Goal: Task Accomplishment & Management: Manage account settings

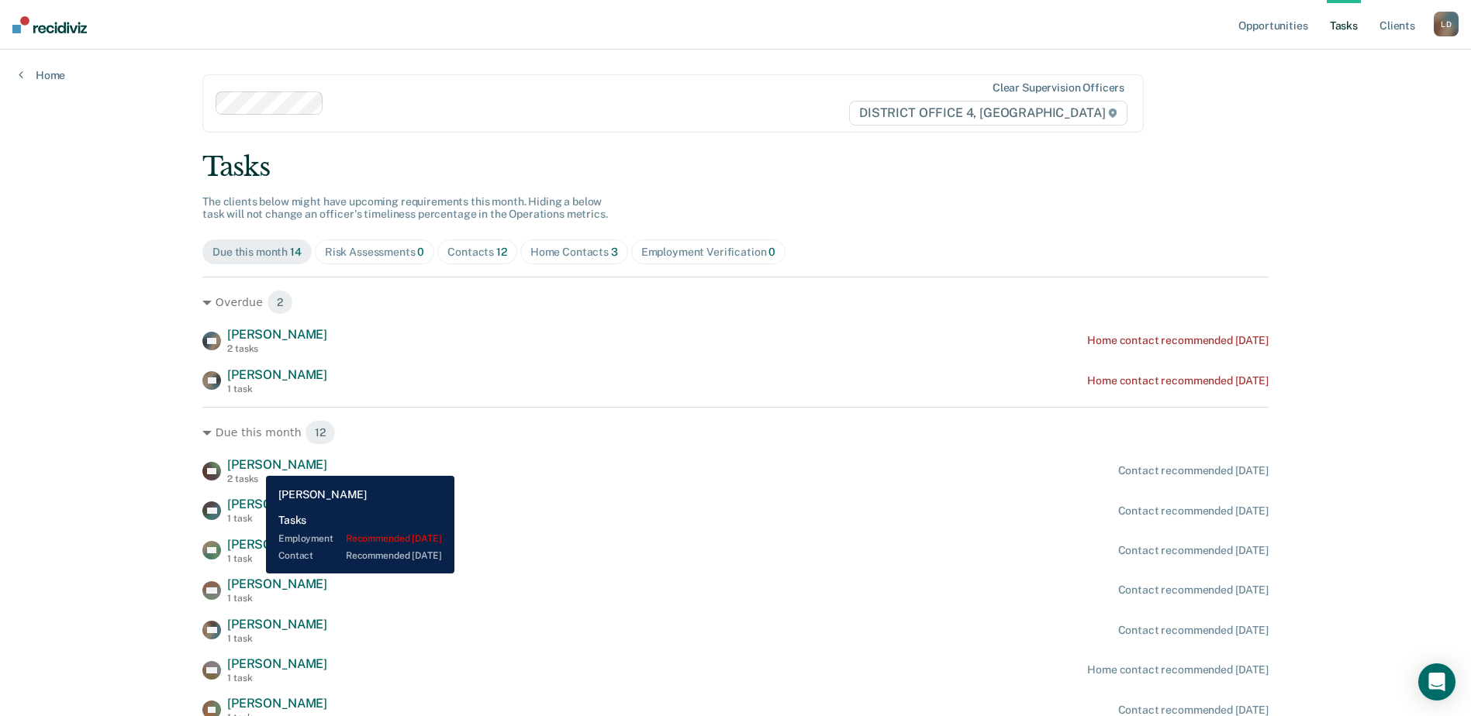
click at [254, 464] on span "Craig Hinsz" at bounding box center [277, 464] width 100 height 15
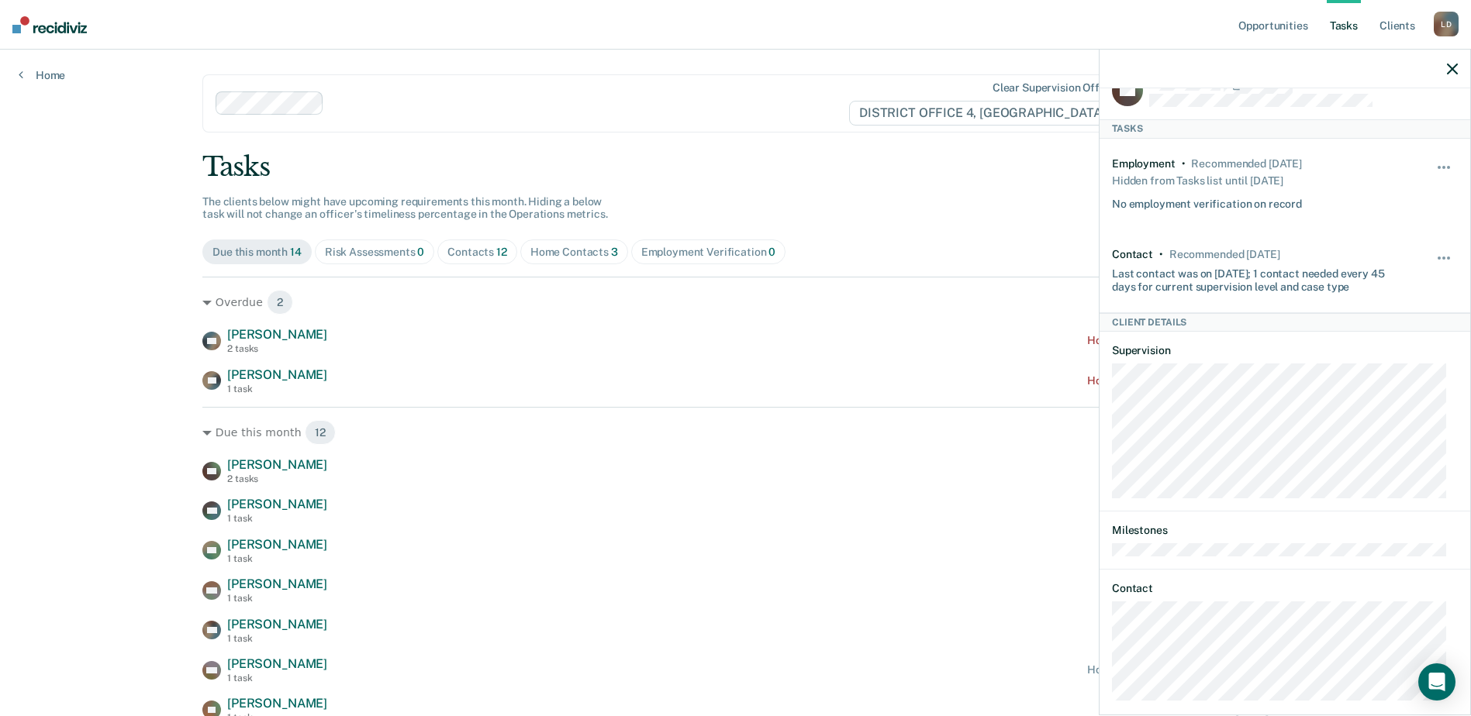
scroll to position [50, 0]
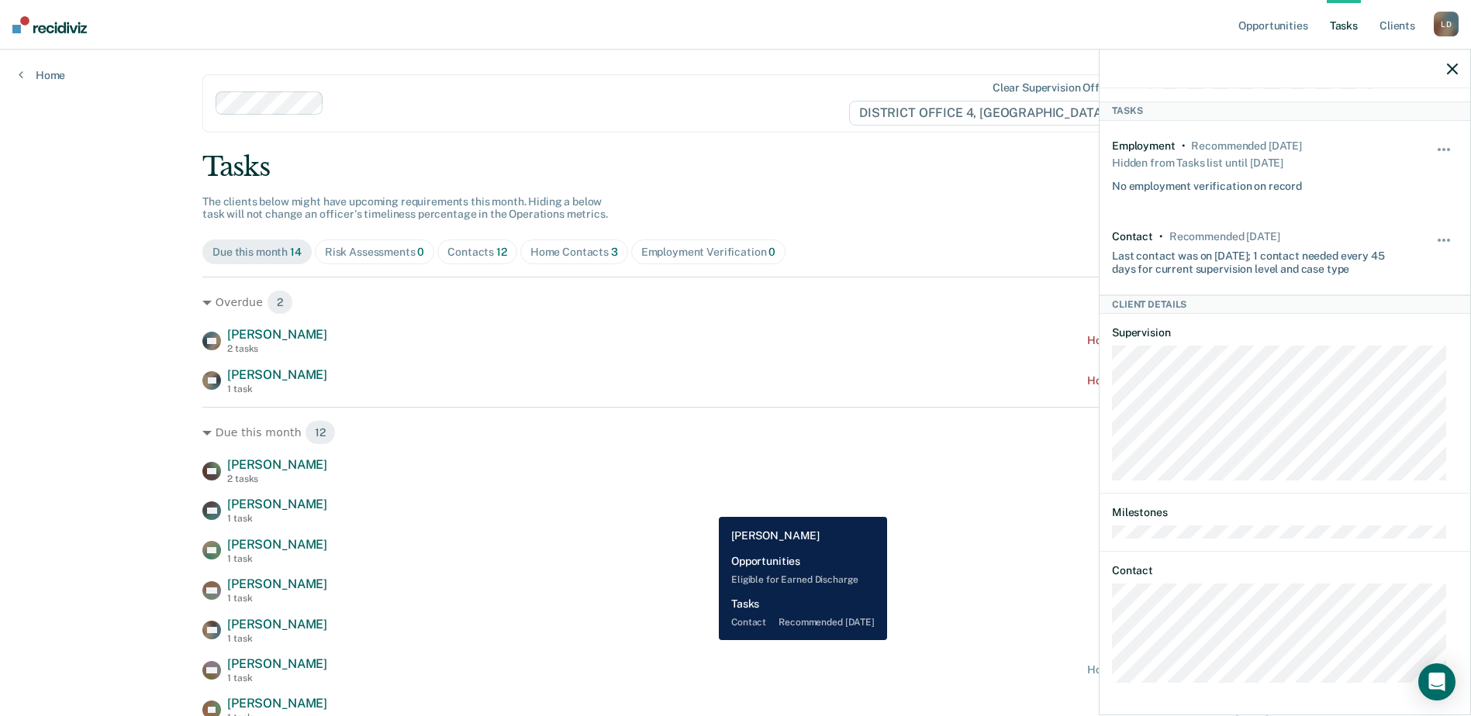
click at [707, 505] on div "WC William Caviness 1 task Contact recommended in 3 days" at bounding box center [735, 510] width 1066 height 27
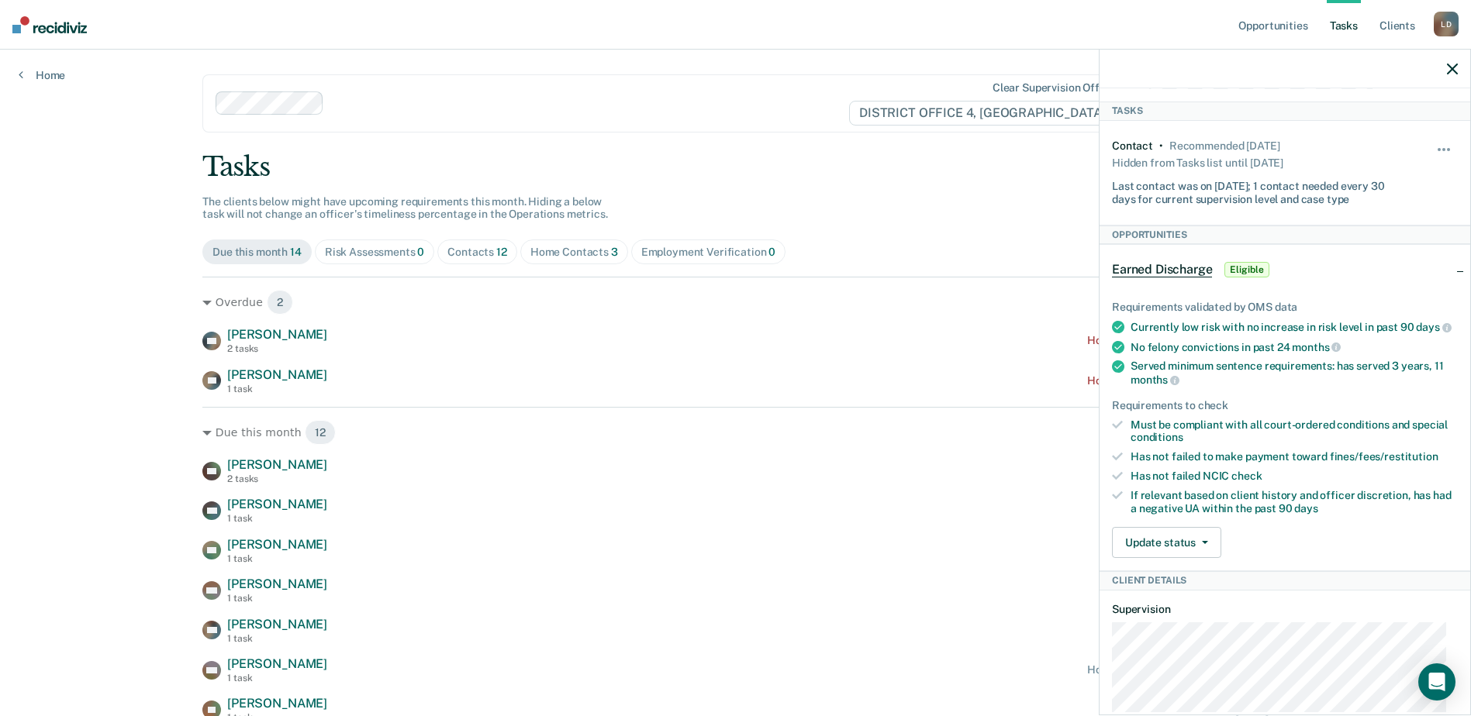
click at [1451, 69] on icon "button" at bounding box center [1452, 69] width 11 height 11
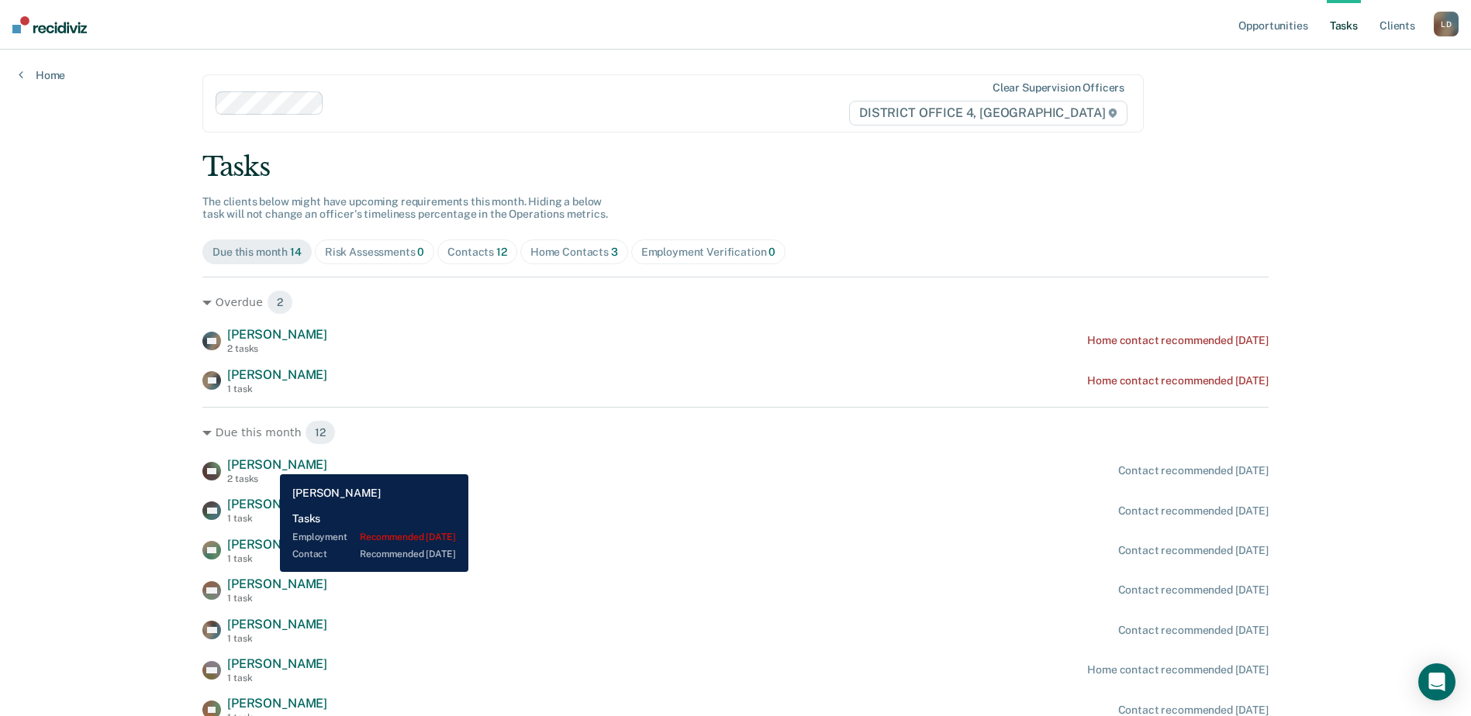
click at [268, 464] on span "Craig Hinsz" at bounding box center [277, 464] width 100 height 15
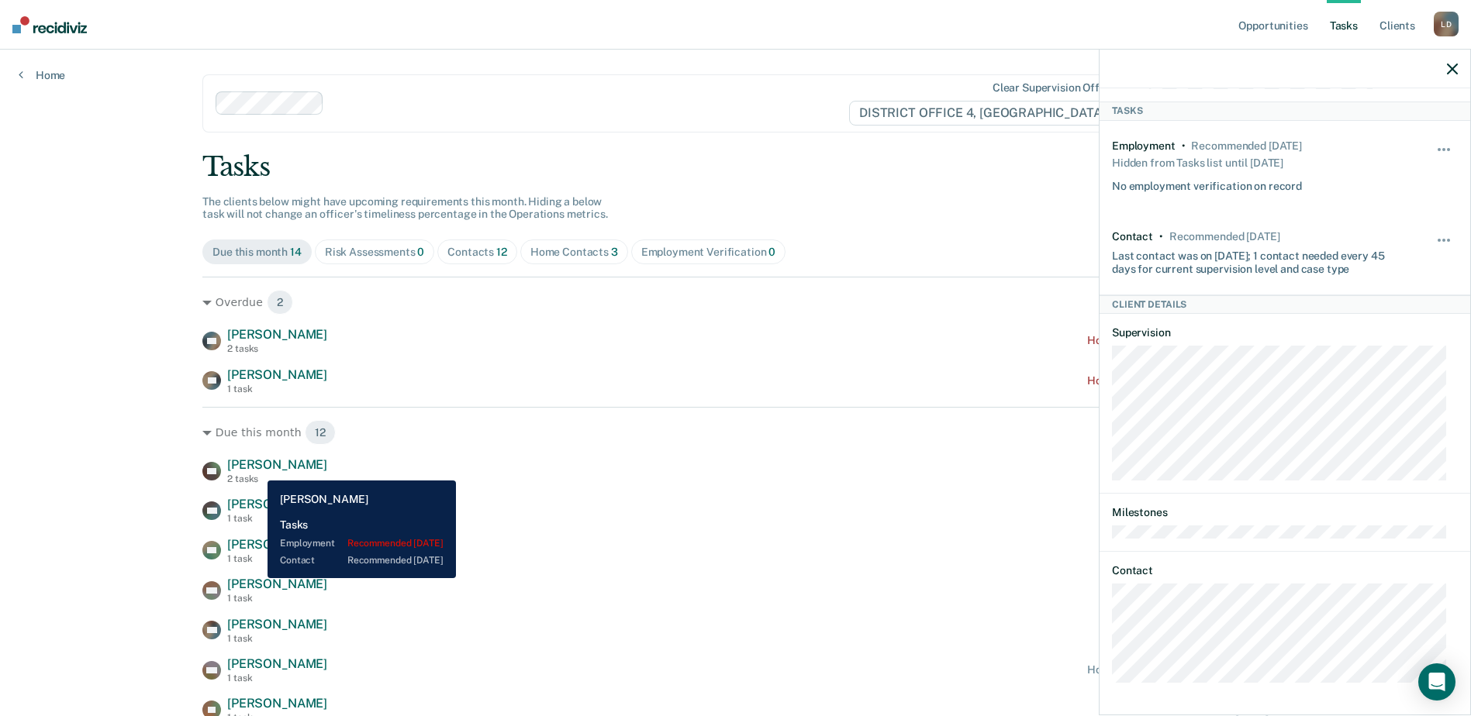
click at [256, 469] on span "[PERSON_NAME]" at bounding box center [277, 464] width 100 height 15
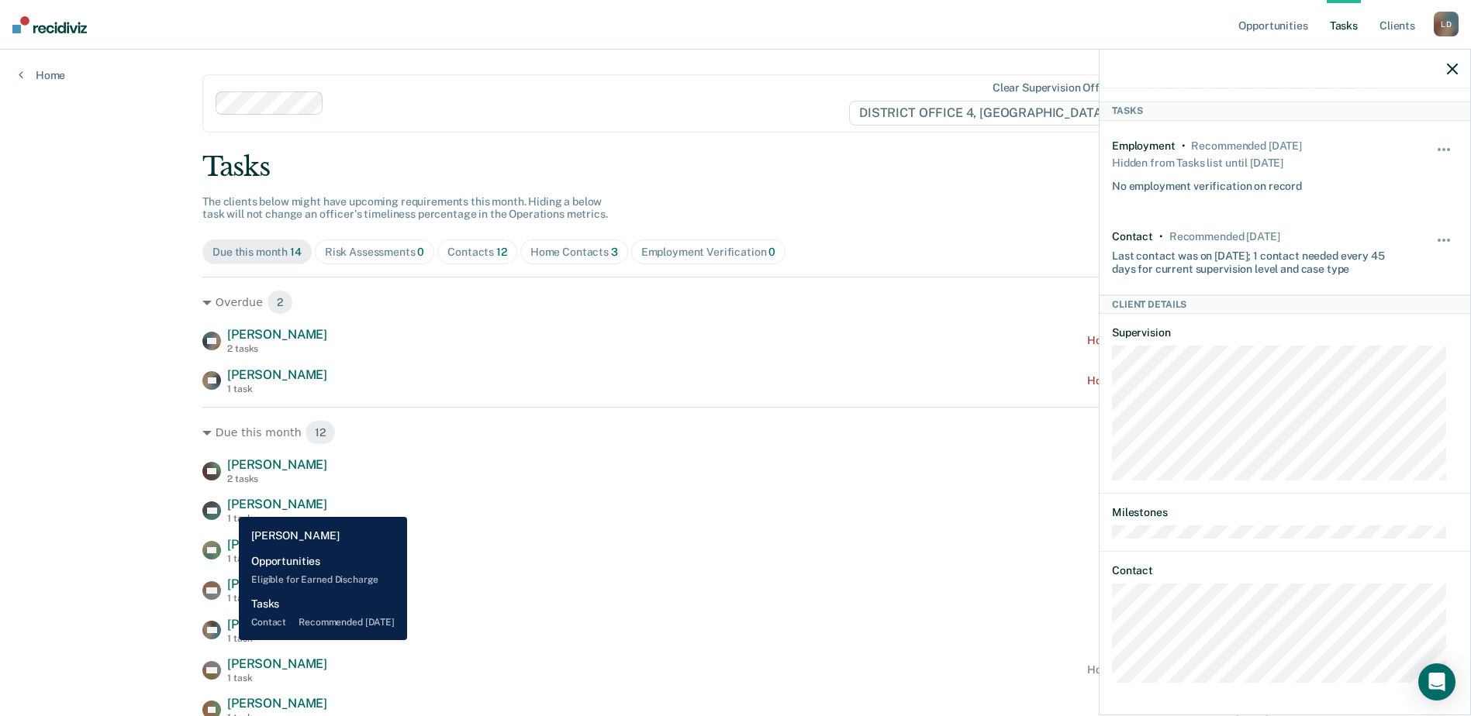
drag, startPoint x: 326, startPoint y: 505, endPoint x: 227, endPoint y: 505, distance: 99.2
click at [227, 505] on div "WC William Caviness 1 task Contact recommended in 3 days" at bounding box center [735, 510] width 1066 height 27
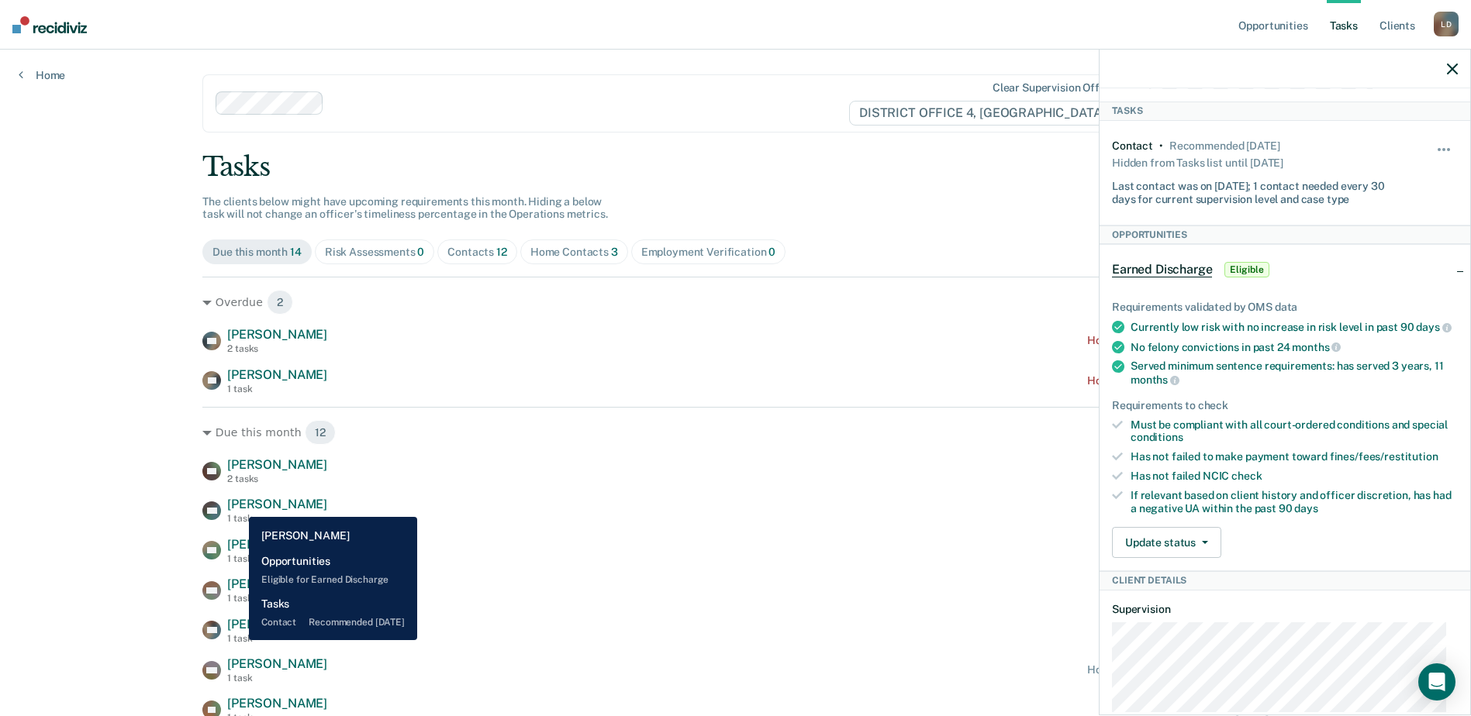
copy span "William Caviness"
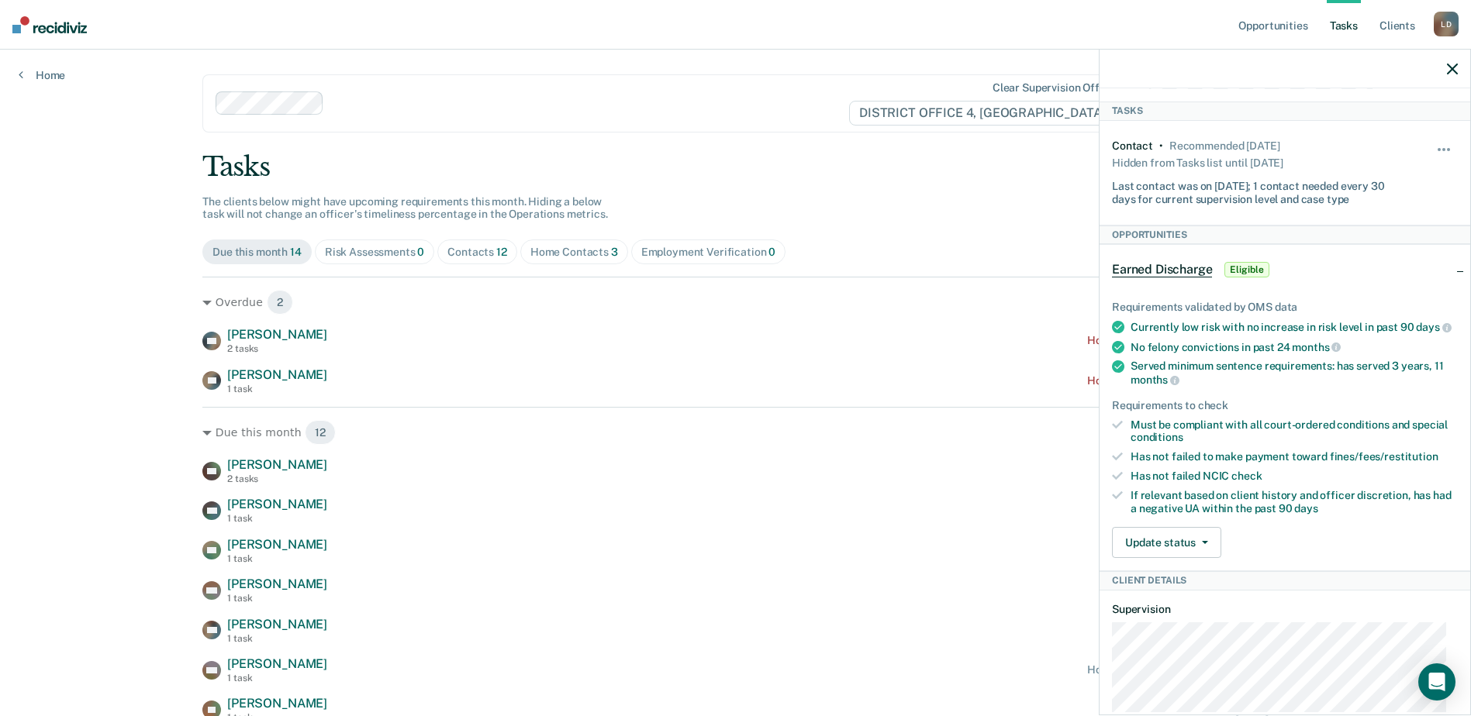
click at [1456, 66] on icon "button" at bounding box center [1452, 69] width 11 height 11
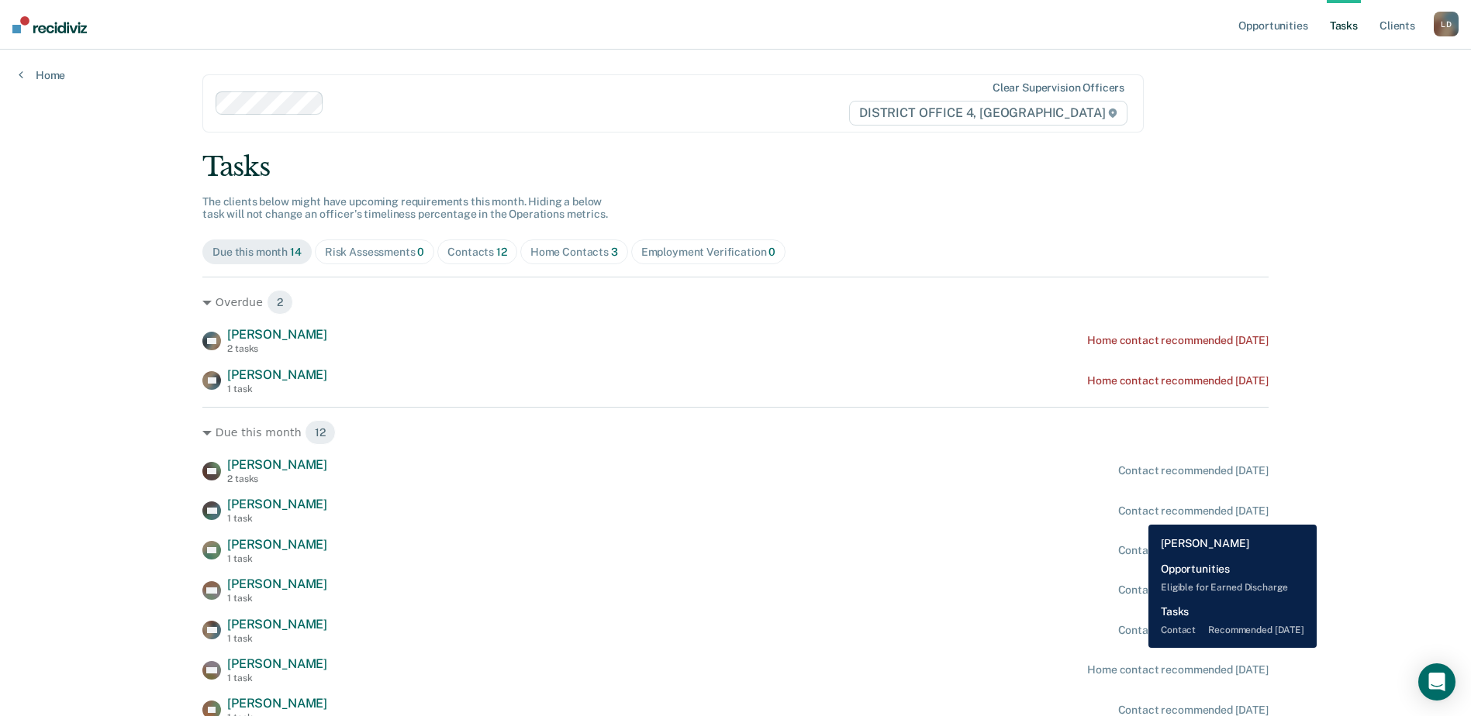
drag, startPoint x: 271, startPoint y: 503, endPoint x: 1137, endPoint y: 513, distance: 866.0
click at [1137, 513] on div "Contact recommended in 3 days" at bounding box center [1193, 511] width 150 height 13
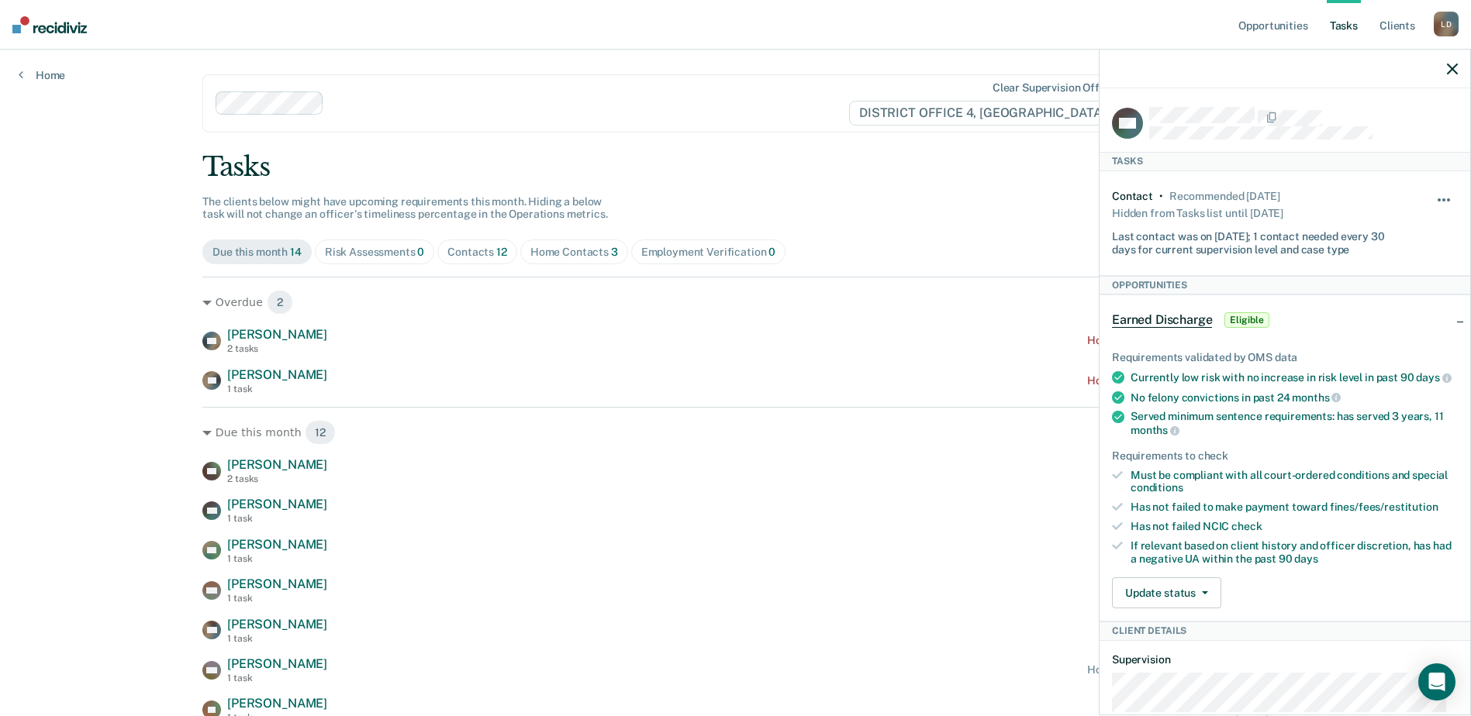
click at [1431, 197] on button "button" at bounding box center [1444, 207] width 26 height 25
click at [1361, 270] on button "7 days" at bounding box center [1402, 273] width 112 height 25
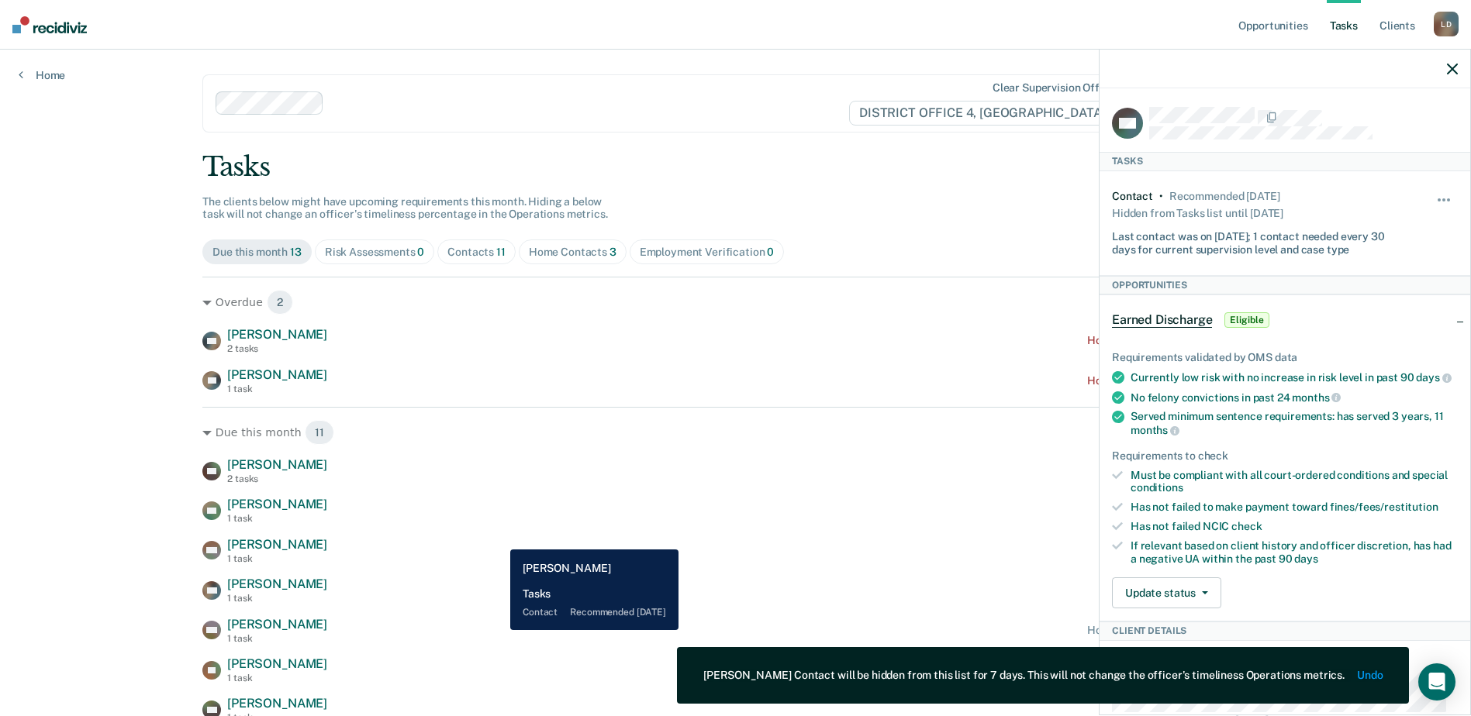
click at [498, 538] on div "GW Gracie Webb 1 task Contact recommended in 11 days" at bounding box center [735, 550] width 1066 height 27
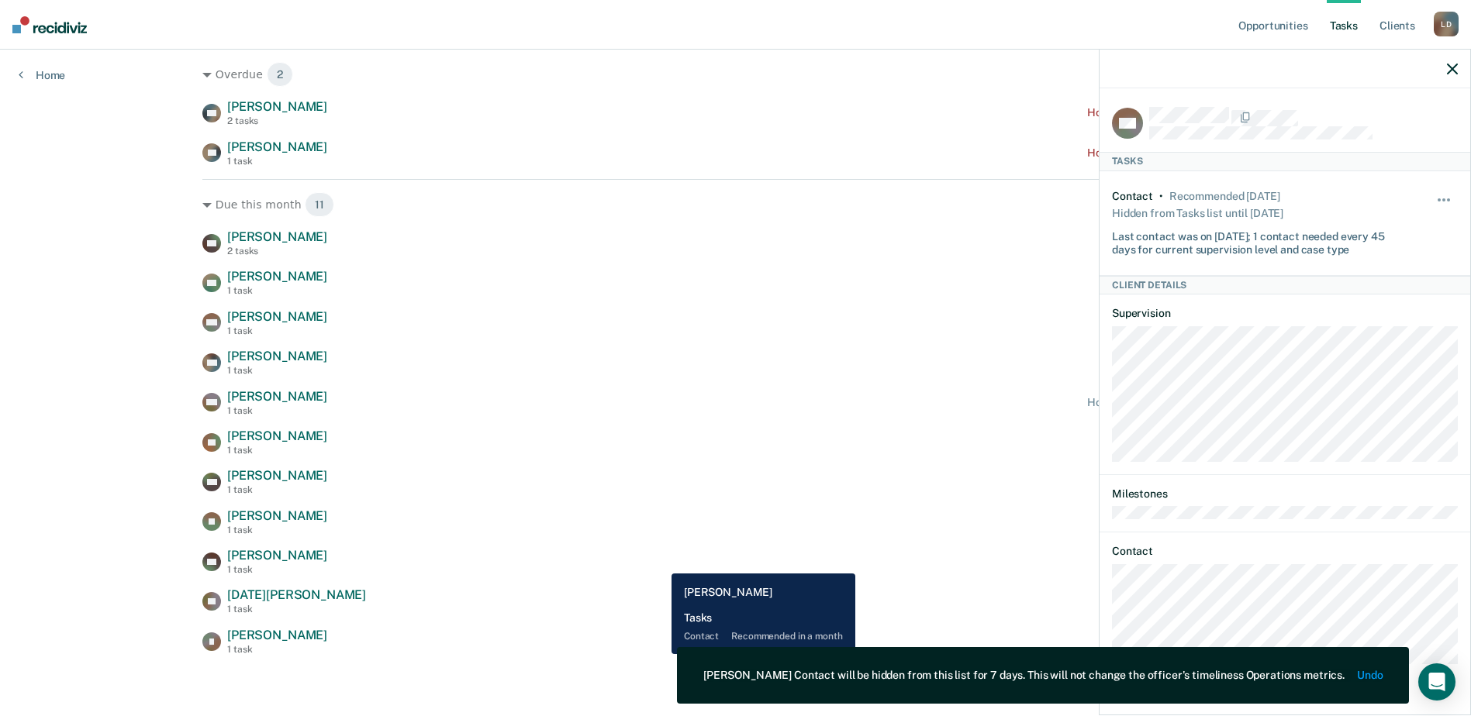
scroll to position [229, 0]
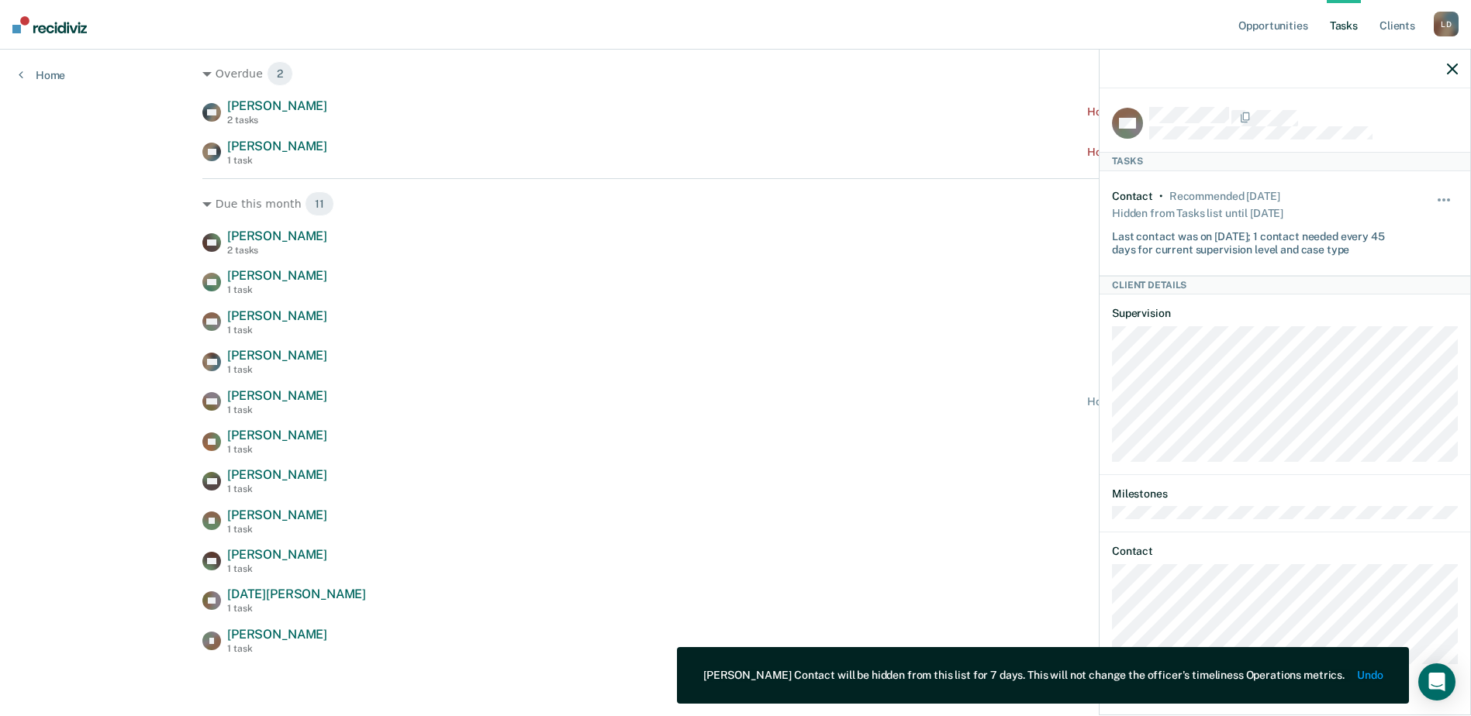
click at [1447, 63] on button "button" at bounding box center [1452, 68] width 11 height 13
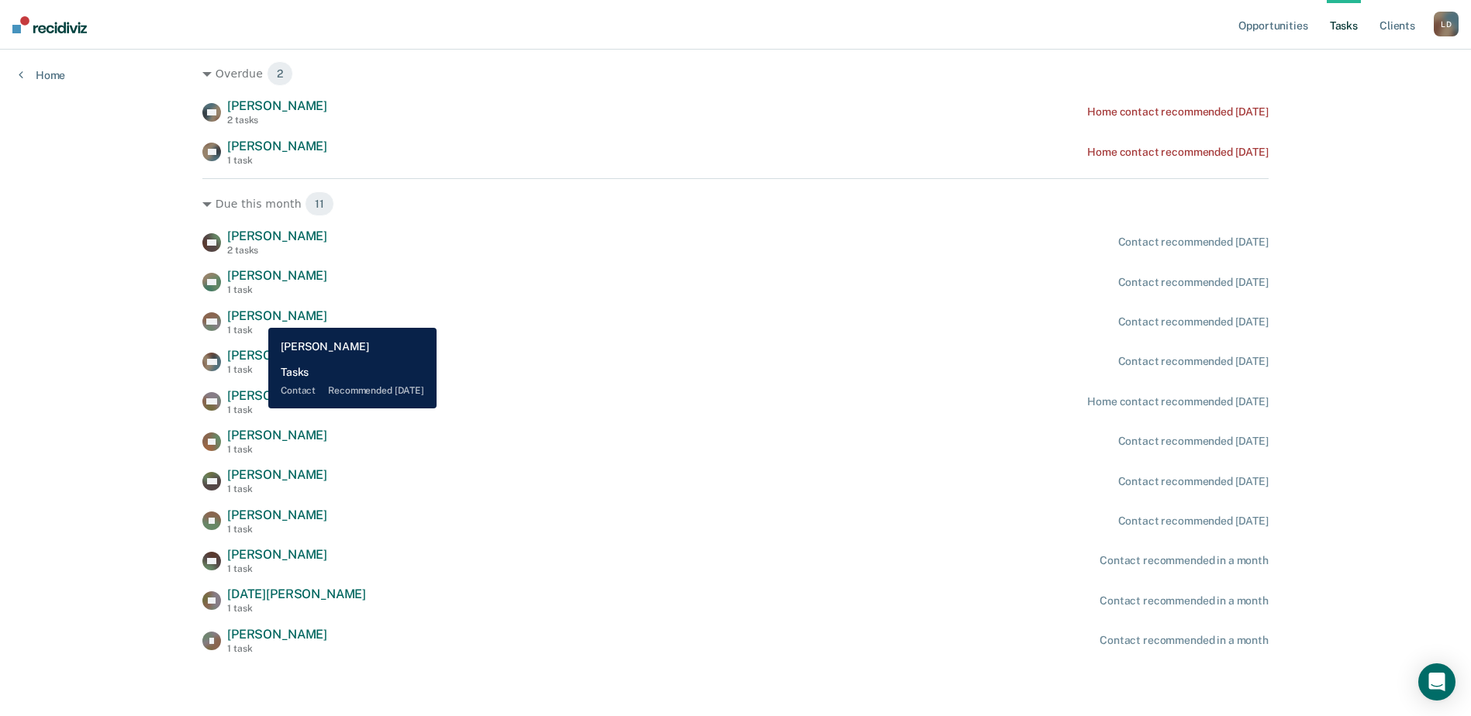
click at [257, 316] on span "Gracie Webb" at bounding box center [277, 316] width 100 height 15
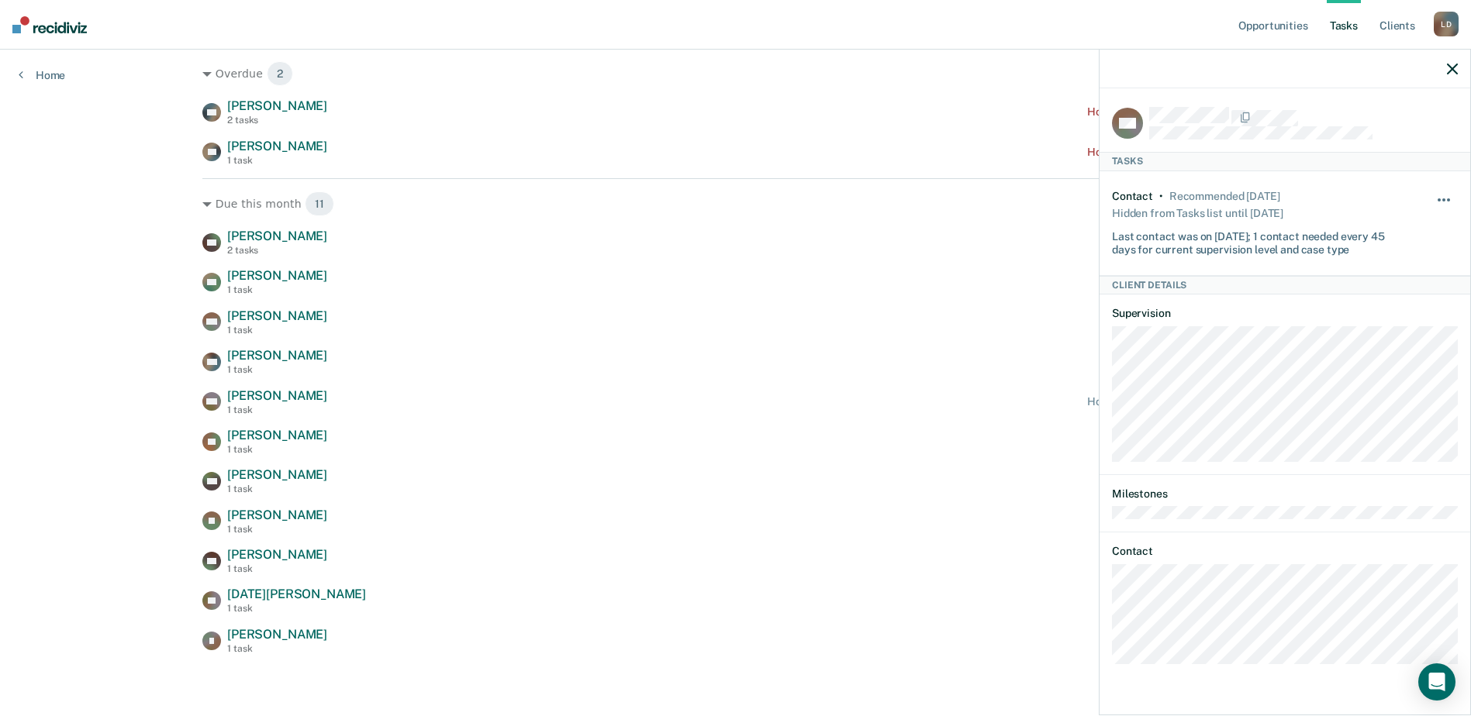
click at [1443, 195] on button "button" at bounding box center [1444, 207] width 26 height 25
click at [1376, 270] on button "7 days" at bounding box center [1402, 273] width 112 height 25
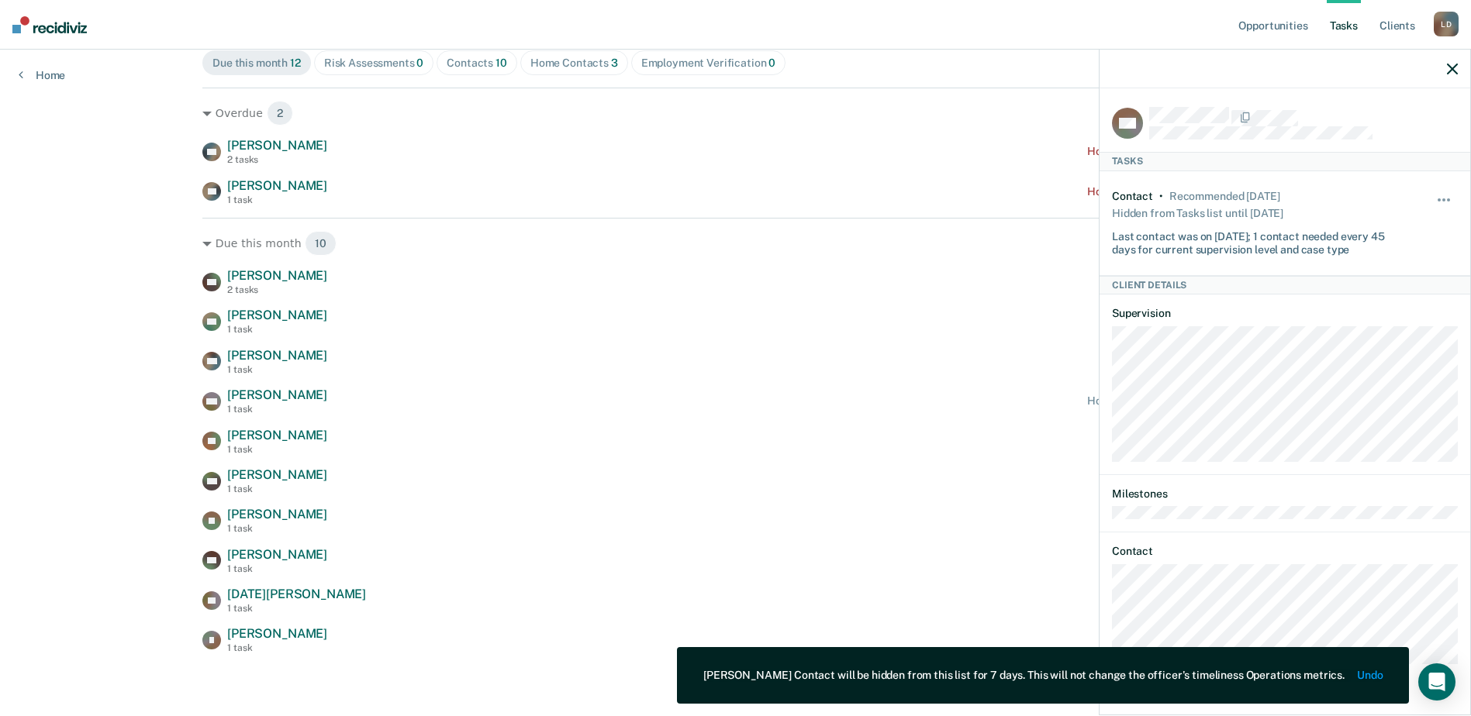
click at [1454, 69] on icon "button" at bounding box center [1452, 69] width 11 height 11
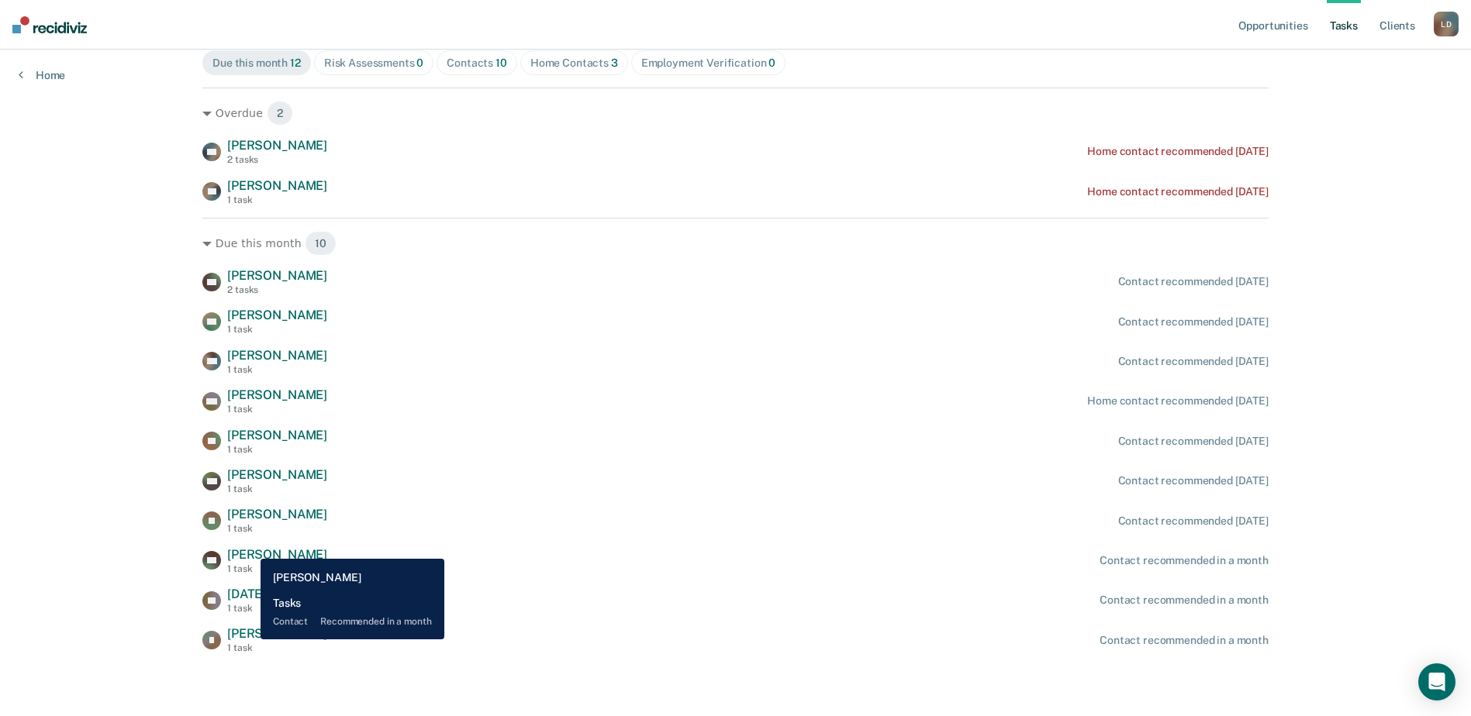
click at [249, 640] on span "Jessica Judd" at bounding box center [277, 633] width 100 height 15
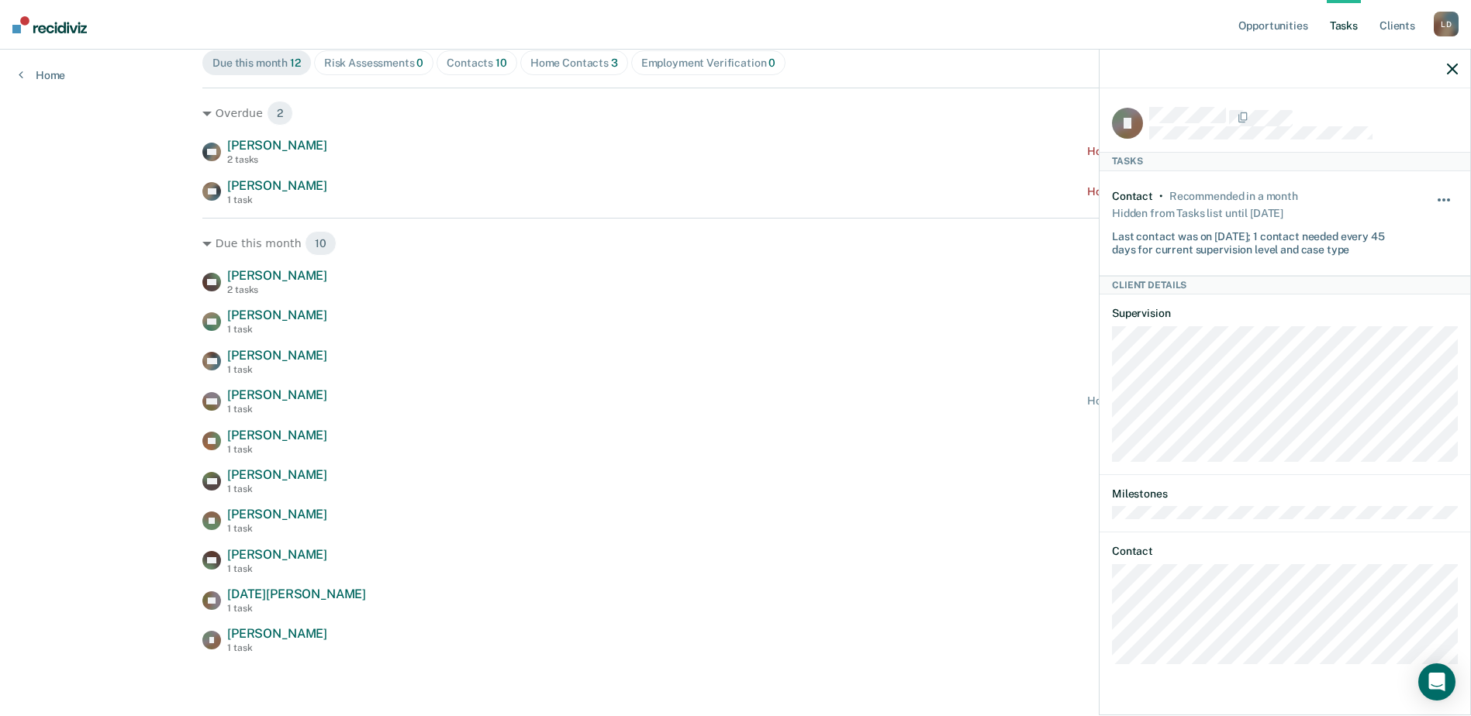
click at [1444, 195] on button "button" at bounding box center [1444, 207] width 26 height 25
click at [1373, 271] on button "7 days" at bounding box center [1402, 273] width 112 height 25
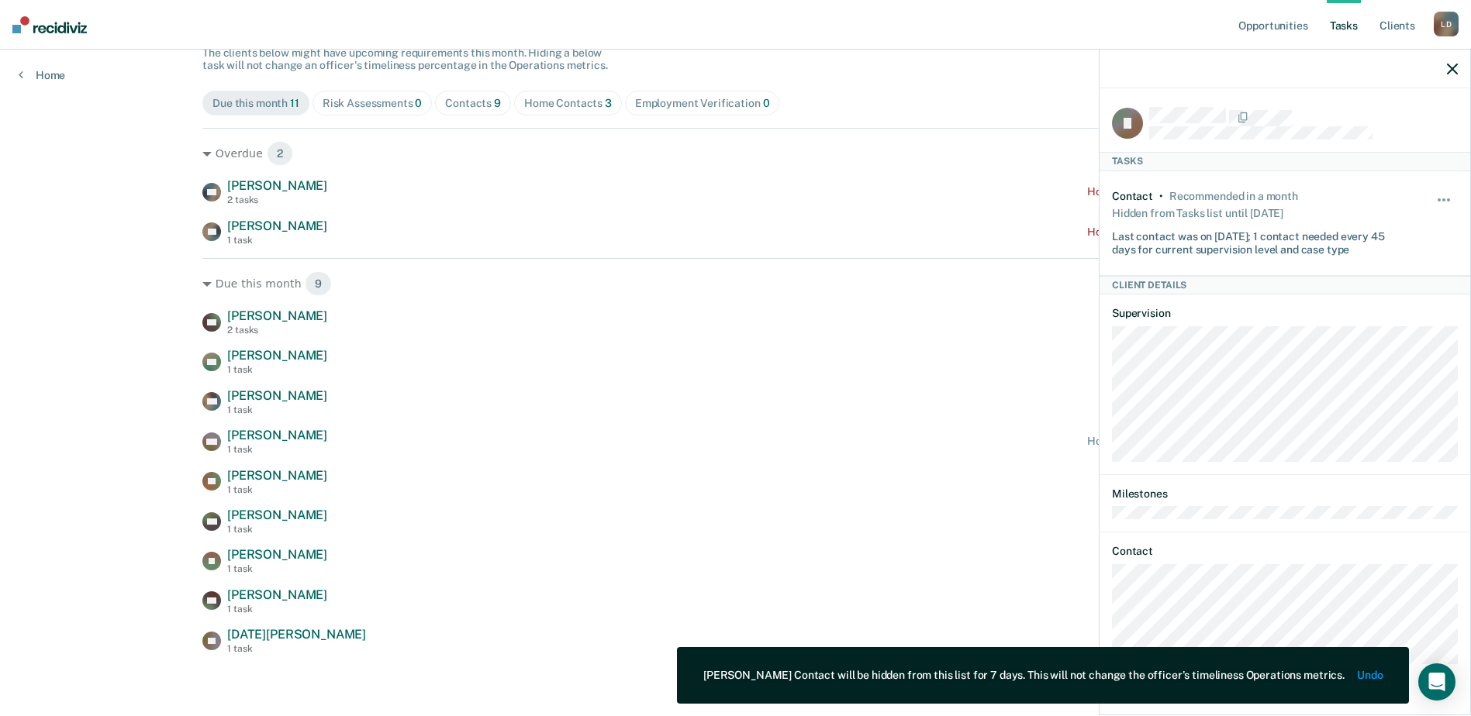
scroll to position [149, 0]
click at [1459, 65] on div at bounding box center [1284, 69] width 371 height 39
click at [1452, 64] on icon "button" at bounding box center [1452, 69] width 11 height 11
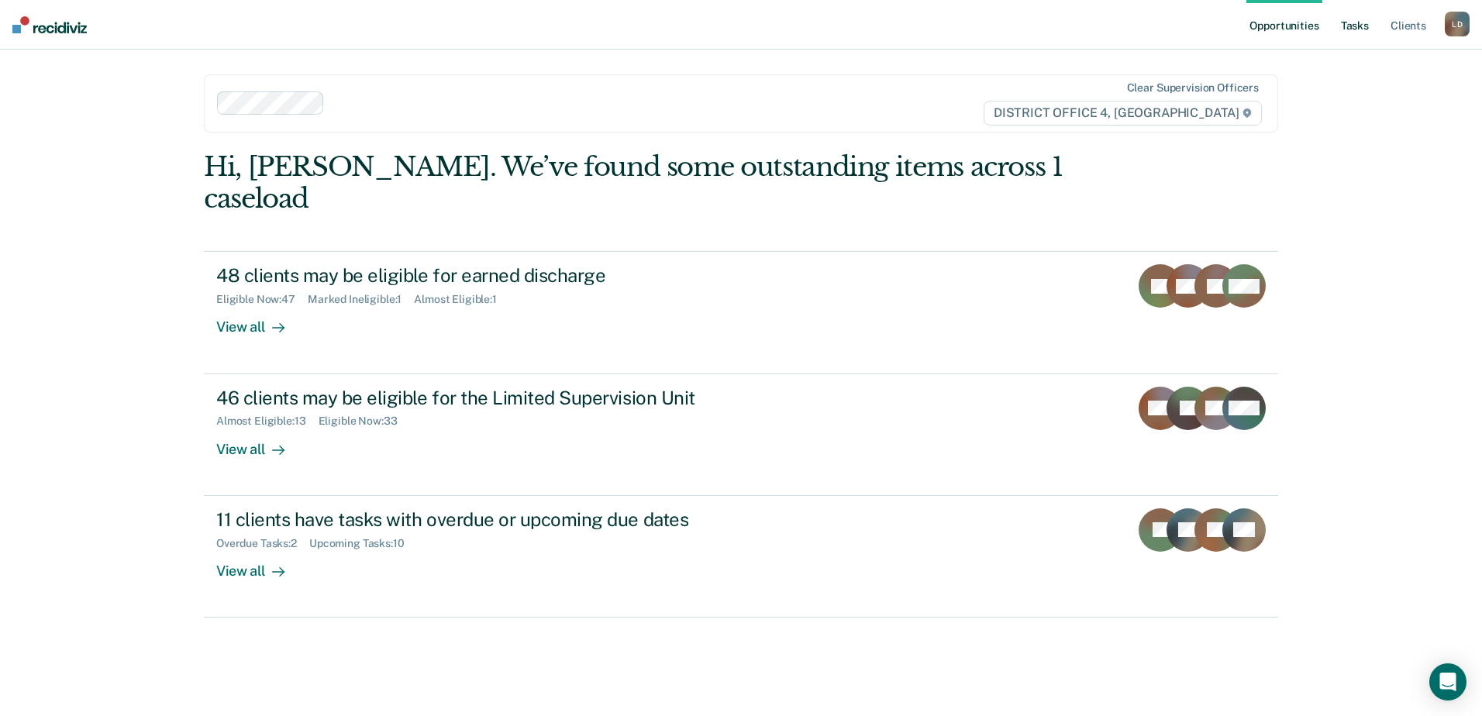
click at [1363, 28] on link "Tasks" at bounding box center [1355, 25] width 34 height 50
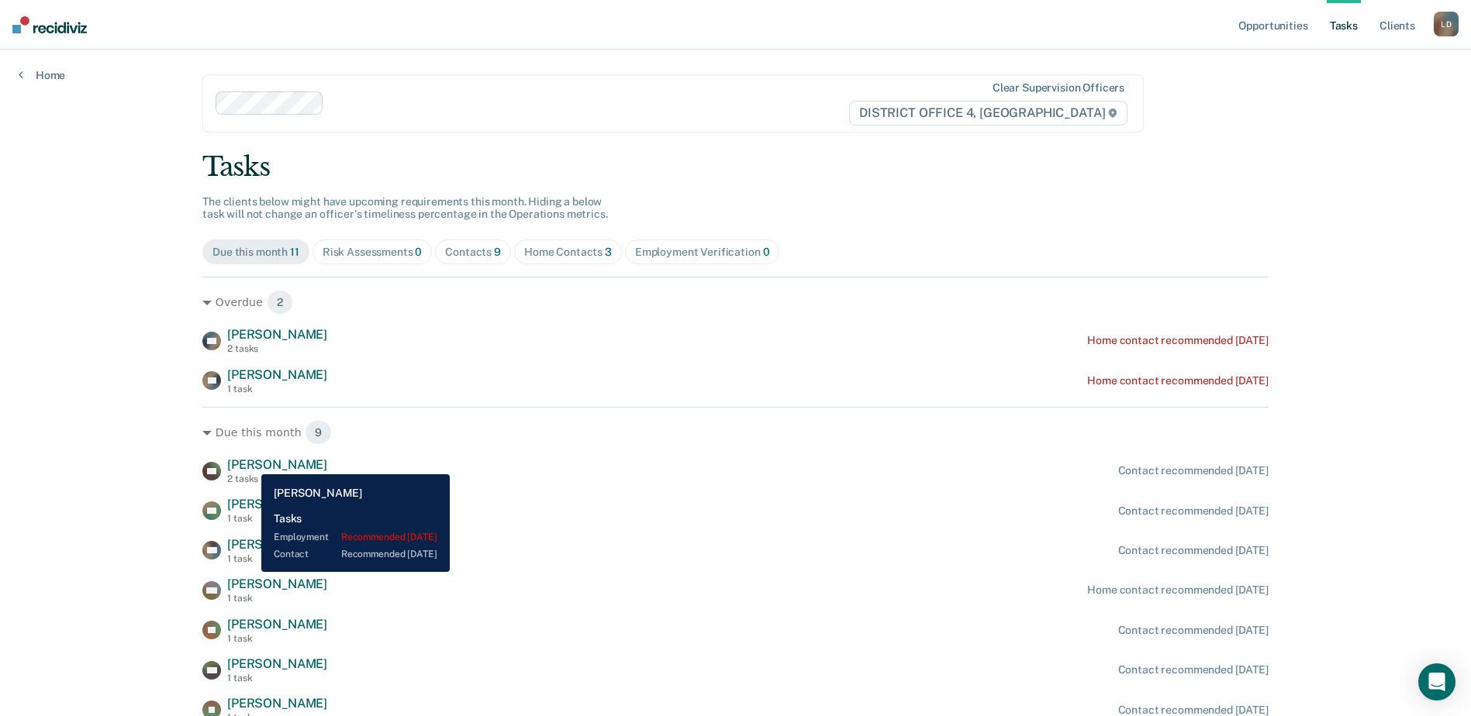
click at [250, 463] on span "[PERSON_NAME]" at bounding box center [277, 464] width 100 height 15
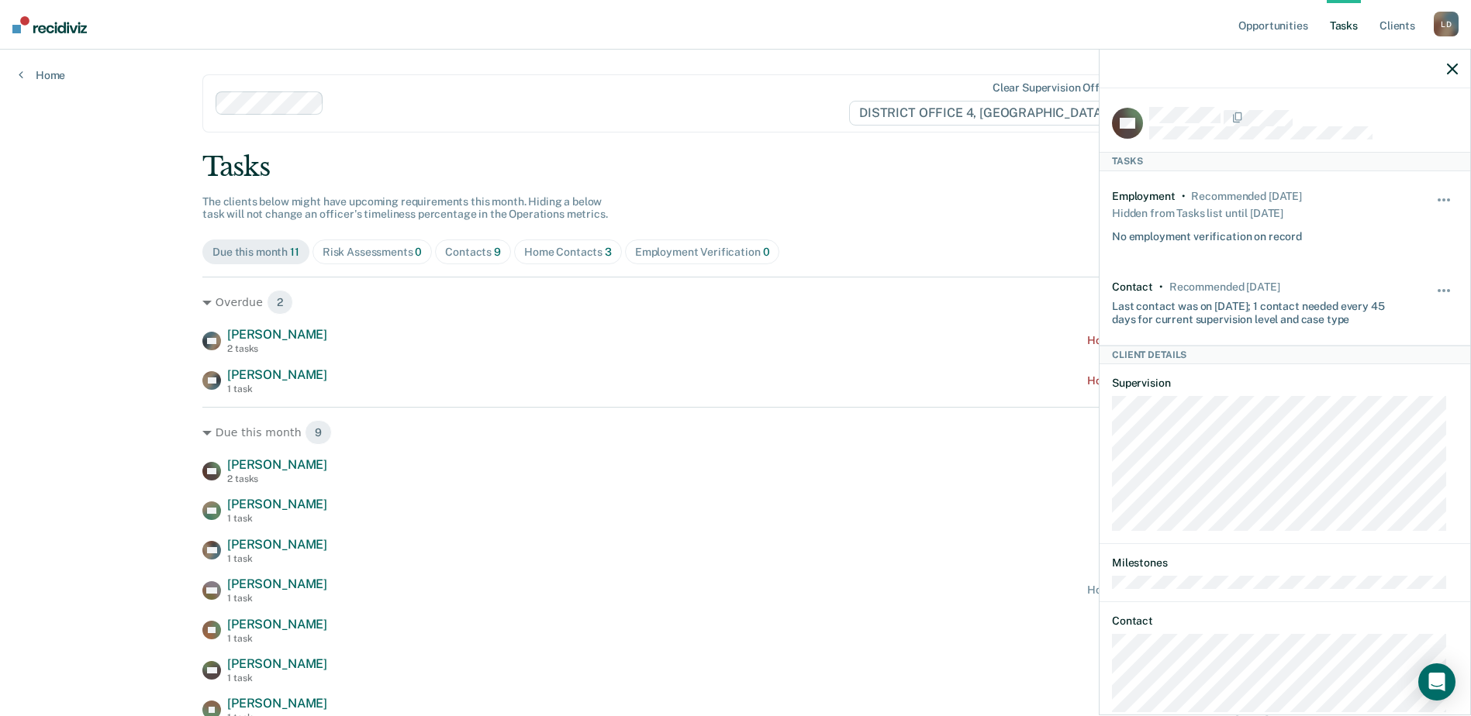
click at [1450, 71] on icon "button" at bounding box center [1452, 69] width 11 height 11
